Goal: Book appointment/travel/reservation

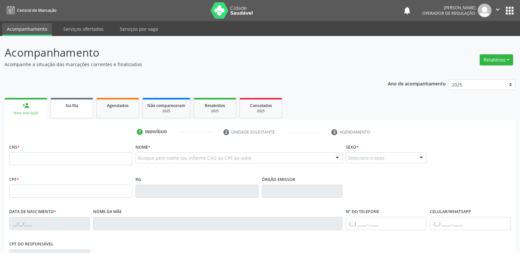
click at [80, 111] on link "Na fila" at bounding box center [71, 108] width 43 height 20
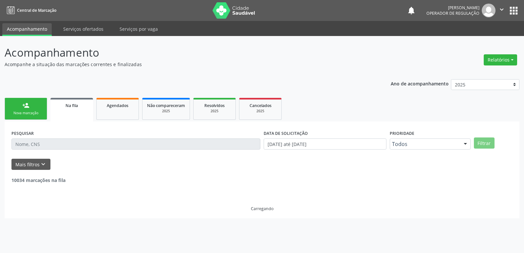
click at [105, 145] on input "text" at bounding box center [135, 144] width 249 height 11
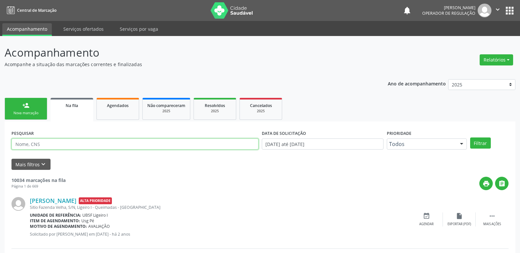
click at [105, 145] on input "text" at bounding box center [134, 144] width 247 height 11
type input "[PERSON_NAME]"
click at [470, 138] on button "Filtrar" at bounding box center [480, 143] width 21 height 11
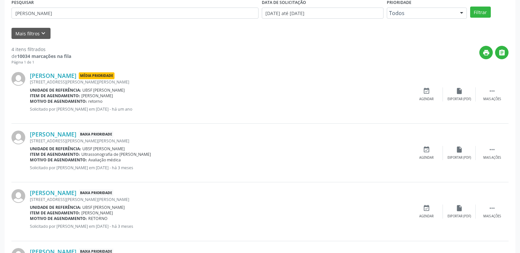
scroll to position [189, 0]
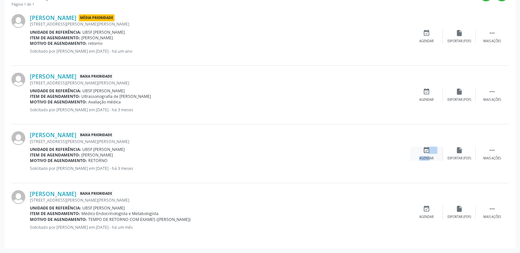
drag, startPoint x: 427, startPoint y: 155, endPoint x: 422, endPoint y: 155, distance: 4.9
click at [423, 155] on div "event_available Agendar" at bounding box center [426, 154] width 33 height 14
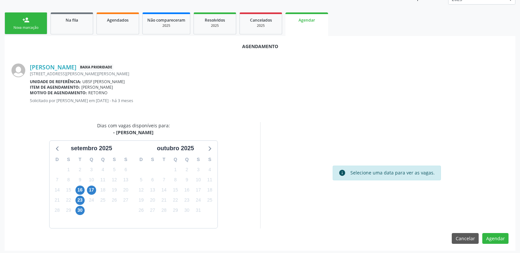
scroll to position [88, 0]
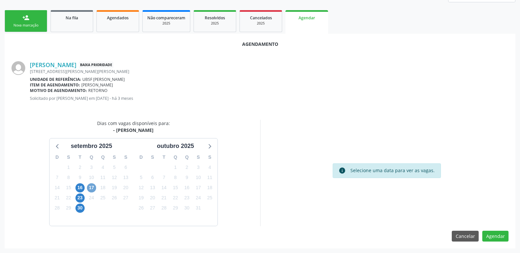
click at [94, 187] on span "17" at bounding box center [91, 188] width 9 height 9
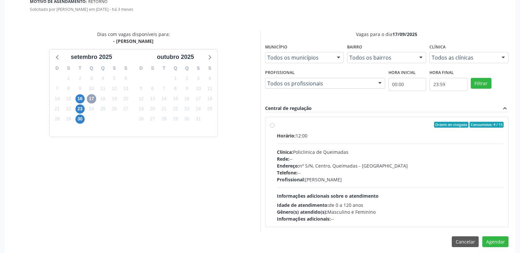
scroll to position [183, 0]
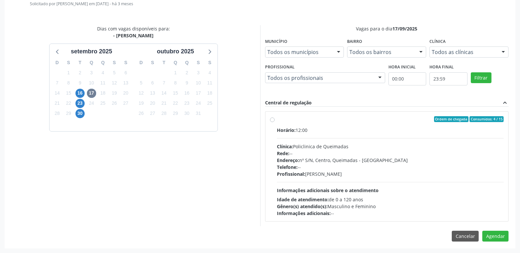
drag, startPoint x: 329, startPoint y: 157, endPoint x: 354, endPoint y: 169, distance: 27.7
click at [330, 157] on div "Endereço: nº S/N, Centro, Queimadas - [GEOGRAPHIC_DATA]" at bounding box center [390, 160] width 227 height 7
radio input "true"
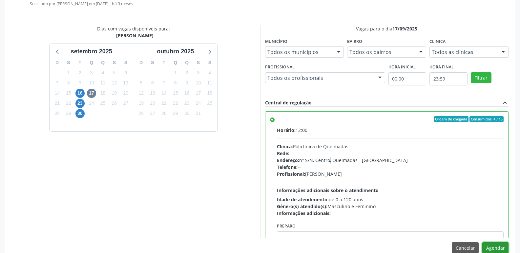
click at [502, 244] on button "Agendar" at bounding box center [495, 248] width 26 height 11
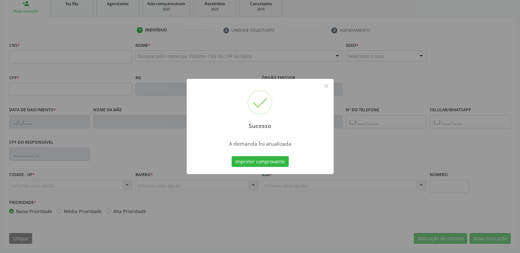
scroll to position [102, 0]
click at [231, 156] on button "Imprimir comprovante" at bounding box center [259, 161] width 57 height 11
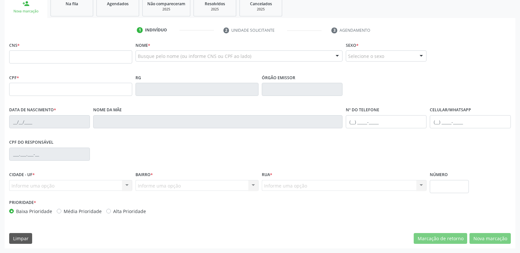
scroll to position [0, 0]
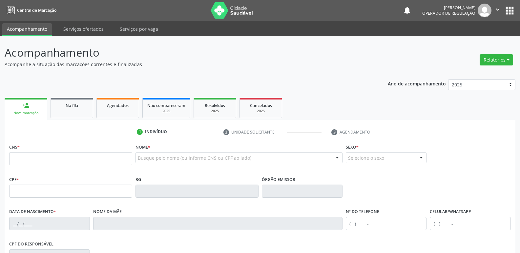
click at [510, 8] on button "apps" at bounding box center [508, 10] width 11 height 11
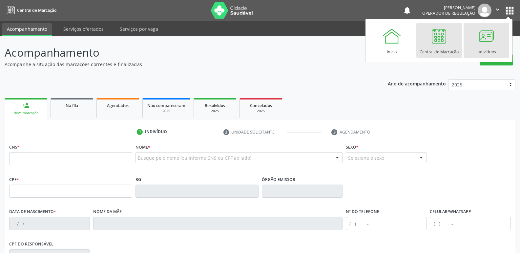
click at [486, 43] on div at bounding box center [486, 36] width 20 height 20
